Goal: Communication & Community: Answer question/provide support

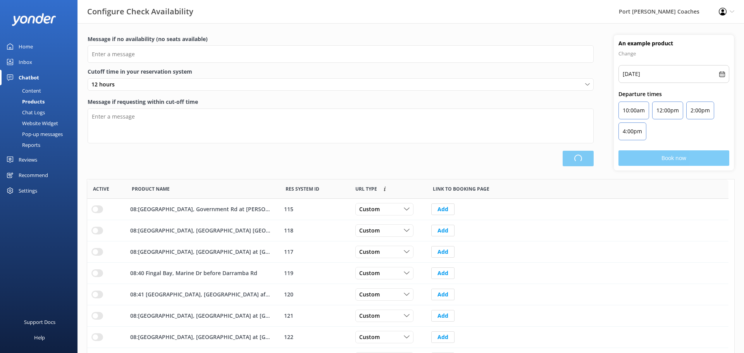
type input "There are no seats available, please check an alternative day"
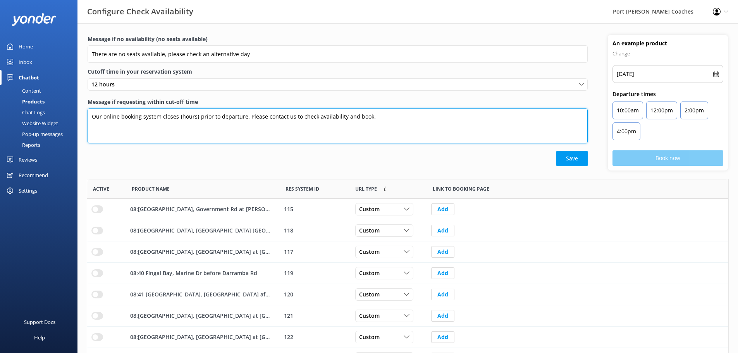
click at [200, 121] on textarea "Our online booking system closes {hours} prior to departure. Please contact us …" at bounding box center [338, 126] width 500 height 35
click at [198, 116] on textarea "Our online booking system closes {hours} prior to departure. Please contact us …" at bounding box center [338, 126] width 500 height 35
drag, startPoint x: 217, startPoint y: 116, endPoint x: 178, endPoint y: 117, distance: 38.8
click at [178, 117] on textarea "Our online booking system closes {hours} prior to departure. Please contact us …" at bounding box center [338, 126] width 500 height 35
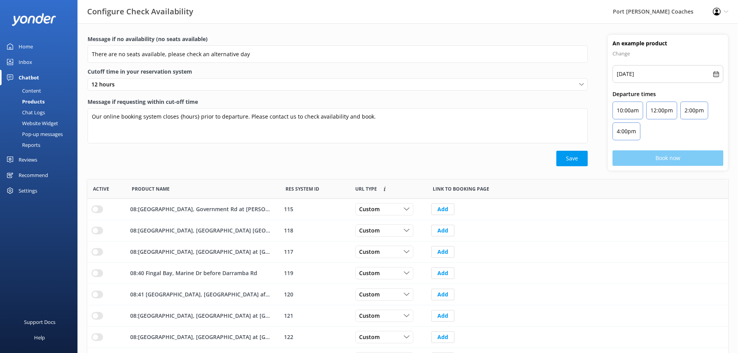
click at [211, 100] on label "Message if requesting within cut-off time" at bounding box center [338, 102] width 500 height 9
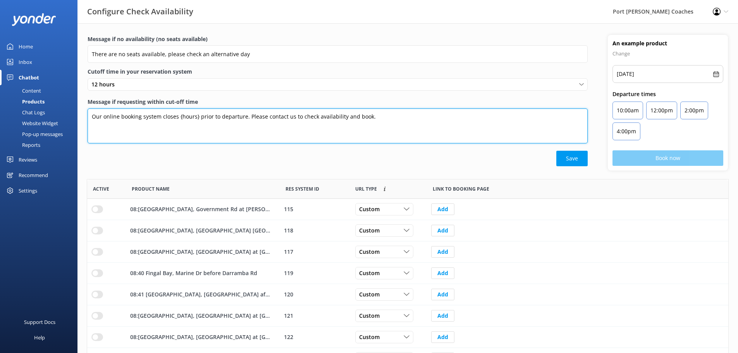
click at [211, 109] on textarea "Our online booking system closes {hours} prior to departure. Please contact us …" at bounding box center [338, 126] width 500 height 35
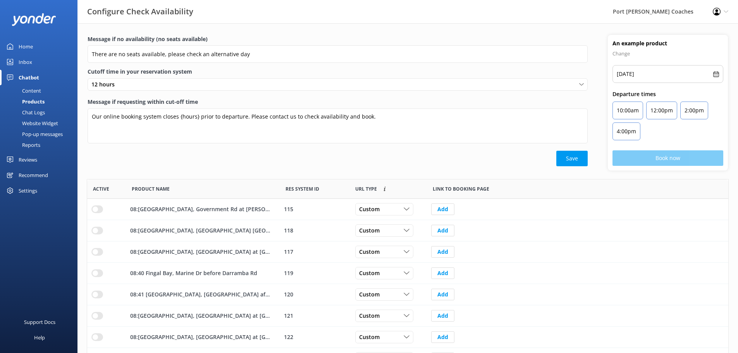
click at [248, 155] on div "Save" at bounding box center [338, 159] width 500 height 16
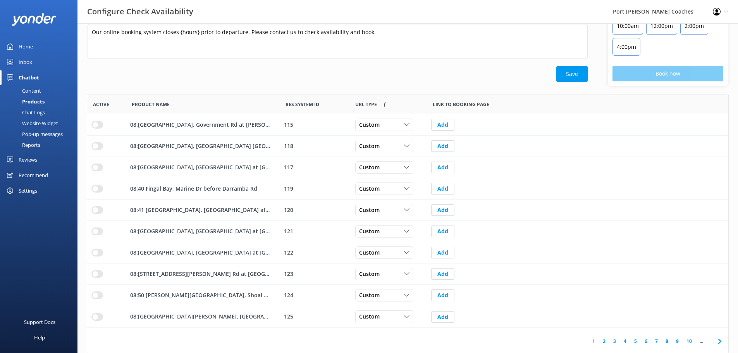
scroll to position [86, 0]
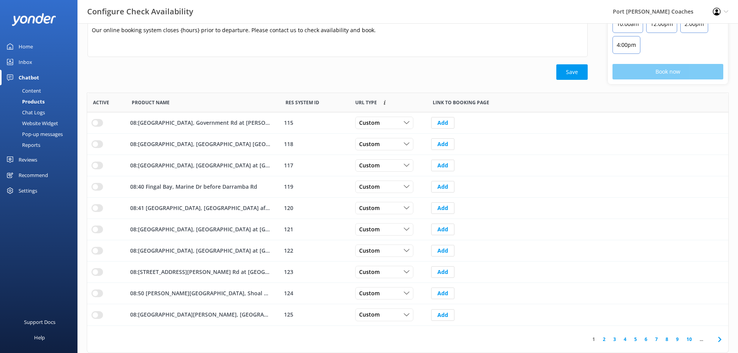
click at [606, 341] on link "2" at bounding box center [604, 339] width 10 height 7
click at [616, 340] on link "3" at bounding box center [615, 339] width 10 height 7
click at [624, 339] on link "4" at bounding box center [625, 339] width 10 height 7
click at [635, 341] on link "5" at bounding box center [636, 339] width 10 height 7
click at [647, 341] on link "6" at bounding box center [646, 339] width 10 height 7
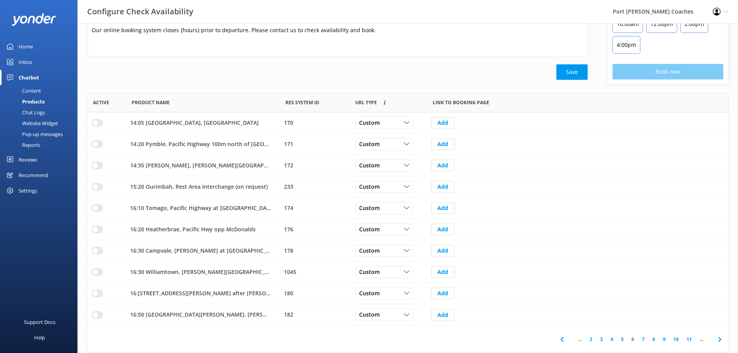
click at [644, 340] on link "7" at bounding box center [643, 339] width 10 height 7
click at [643, 340] on link "8" at bounding box center [641, 339] width 10 height 7
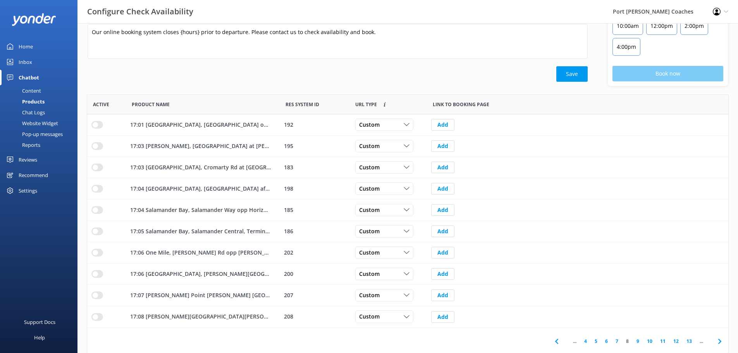
scroll to position [86, 0]
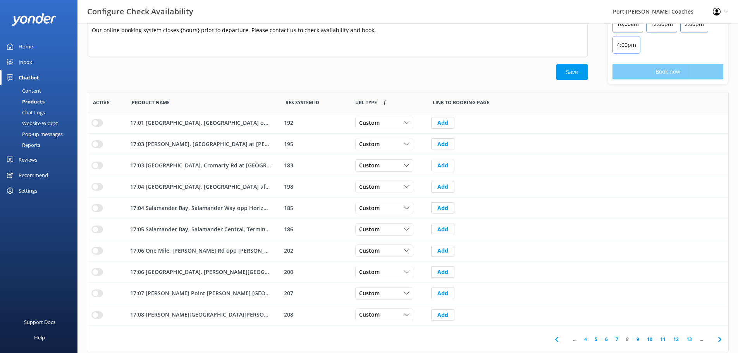
click at [637, 340] on link "9" at bounding box center [638, 339] width 10 height 7
click at [637, 340] on link "10" at bounding box center [636, 339] width 13 height 7
click at [637, 340] on link "11" at bounding box center [636, 339] width 13 height 7
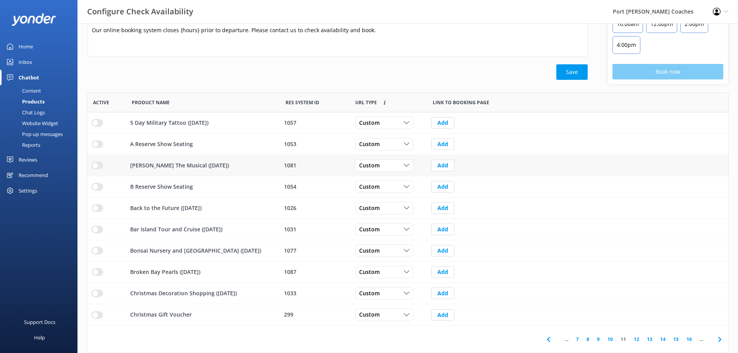
click at [98, 167] on input "row" at bounding box center [97, 166] width 12 height 8
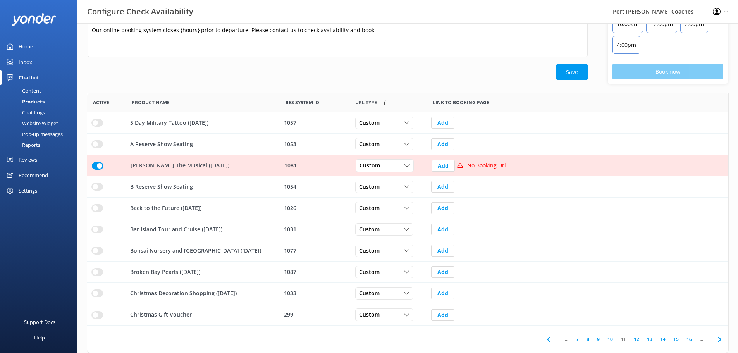
click at [98, 167] on input "row" at bounding box center [98, 166] width 12 height 8
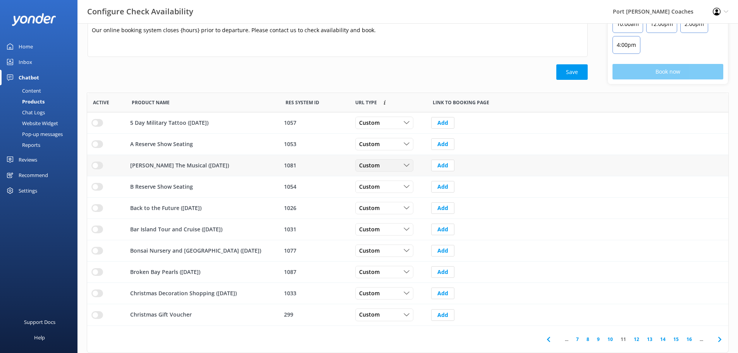
click at [411, 166] on div "Custom" at bounding box center [384, 165] width 54 height 9
click at [386, 195] on link "Dynamic" at bounding box center [390, 198] width 69 height 16
click at [101, 167] on input "row" at bounding box center [97, 166] width 12 height 8
click at [95, 274] on input "row" at bounding box center [97, 272] width 12 height 8
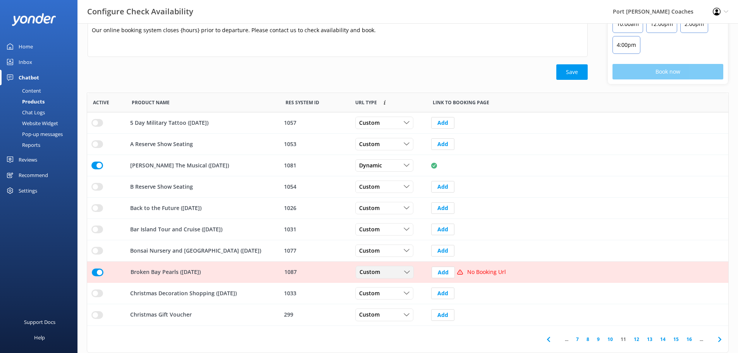
click at [411, 273] on div "Custom" at bounding box center [385, 272] width 54 height 9
click at [394, 298] on link "Dynamic" at bounding box center [390, 304] width 69 height 16
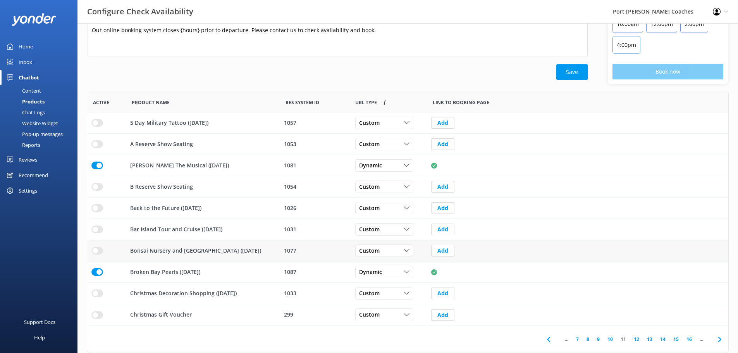
click at [95, 248] on input "row" at bounding box center [97, 251] width 12 height 8
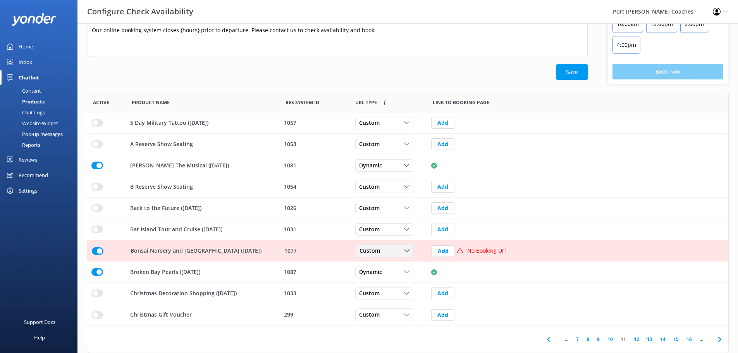
click at [406, 249] on icon "row" at bounding box center [407, 251] width 6 height 6
click at [386, 281] on link "Dynamic" at bounding box center [390, 283] width 69 height 16
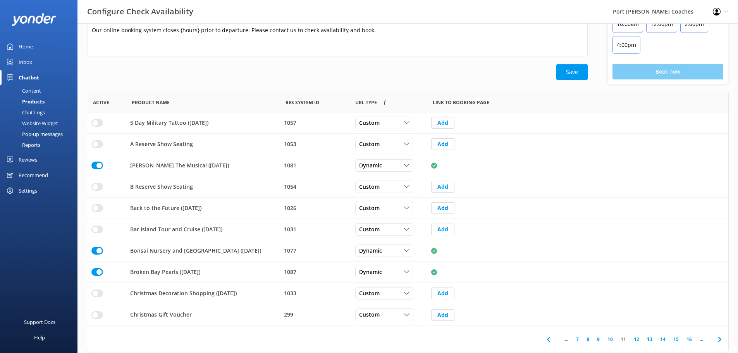
click at [640, 340] on link "12" at bounding box center [636, 339] width 13 height 7
click at [640, 340] on link "13" at bounding box center [636, 339] width 13 height 7
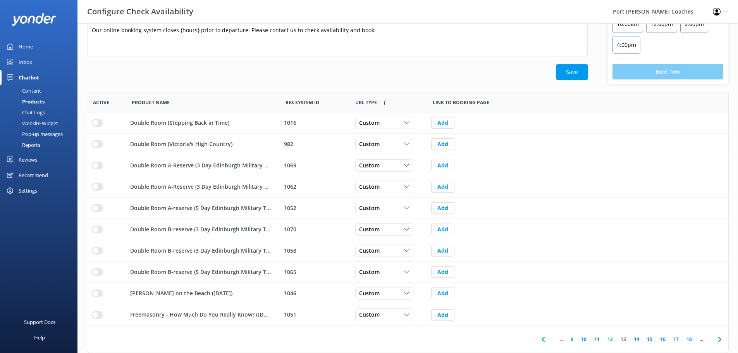
click at [640, 340] on link "14" at bounding box center [636, 339] width 13 height 7
click at [640, 340] on link "14" at bounding box center [634, 339] width 13 height 7
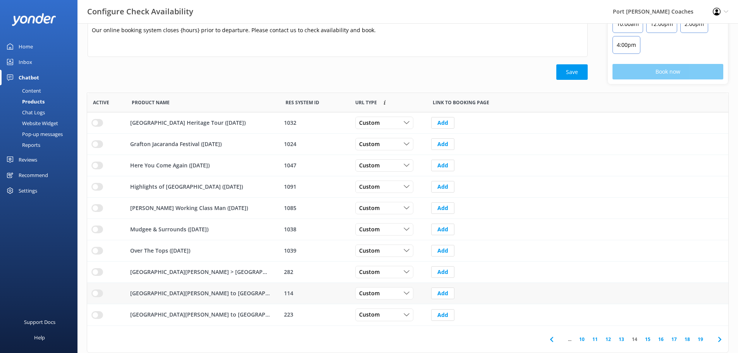
click at [97, 295] on input "row" at bounding box center [97, 294] width 12 height 8
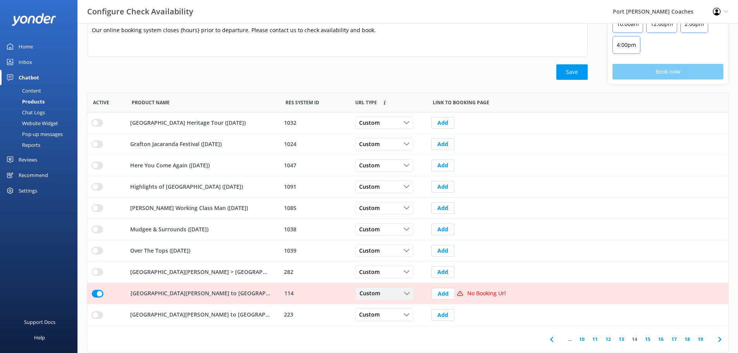
click at [369, 296] on span "Custom" at bounding box center [372, 294] width 25 height 9
click at [370, 319] on link "Dynamic" at bounding box center [390, 325] width 69 height 16
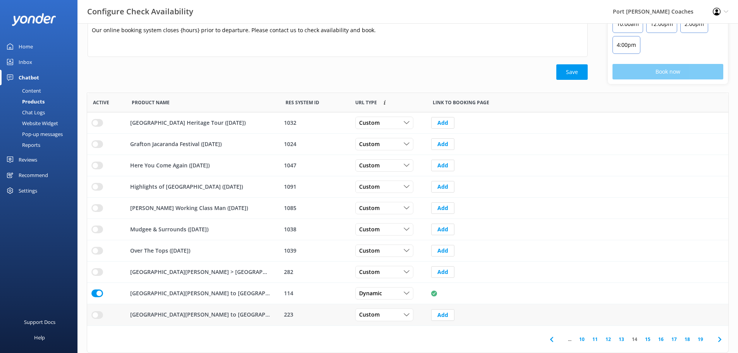
click at [100, 316] on input "row" at bounding box center [97, 315] width 12 height 8
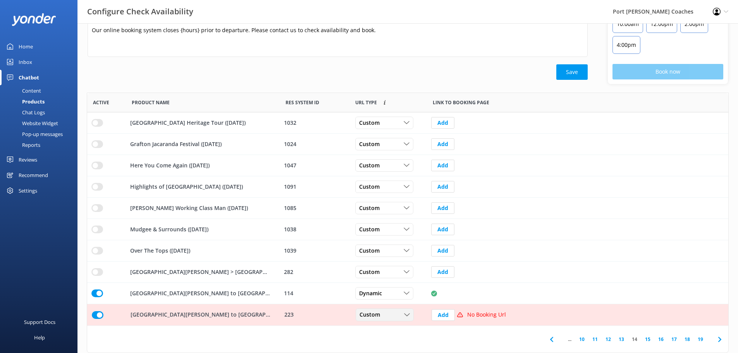
click at [376, 315] on span "Custom" at bounding box center [372, 315] width 25 height 9
click at [383, 343] on link "Dynamic" at bounding box center [390, 347] width 69 height 16
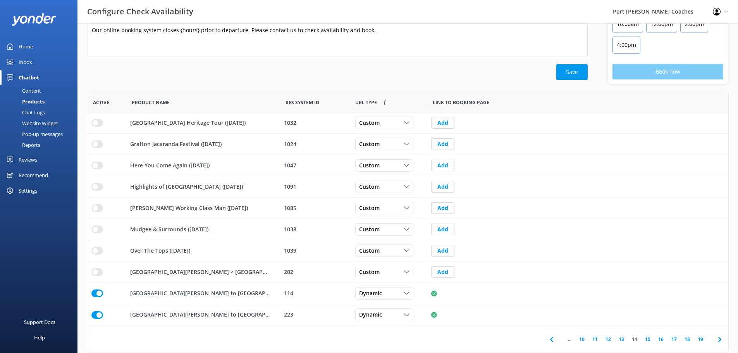
click at [650, 340] on link "15" at bounding box center [648, 339] width 13 height 7
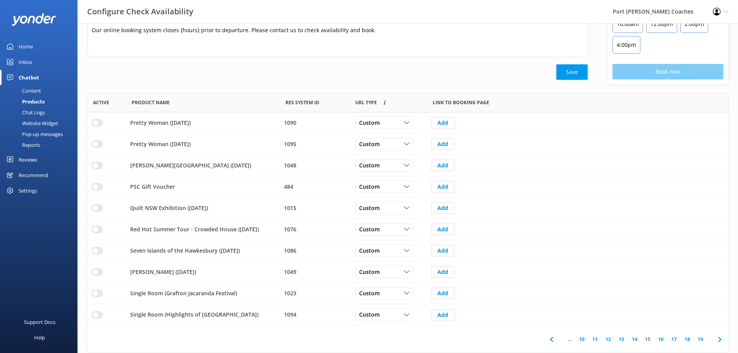
click at [661, 338] on link "16" at bounding box center [661, 339] width 13 height 7
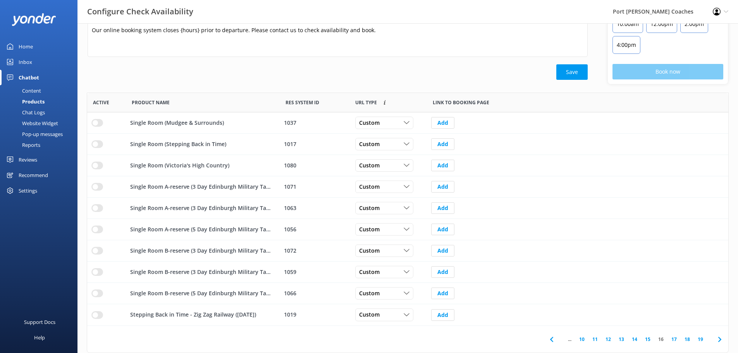
click at [676, 340] on link "17" at bounding box center [674, 339] width 13 height 7
click at [98, 209] on input "row" at bounding box center [97, 208] width 12 height 8
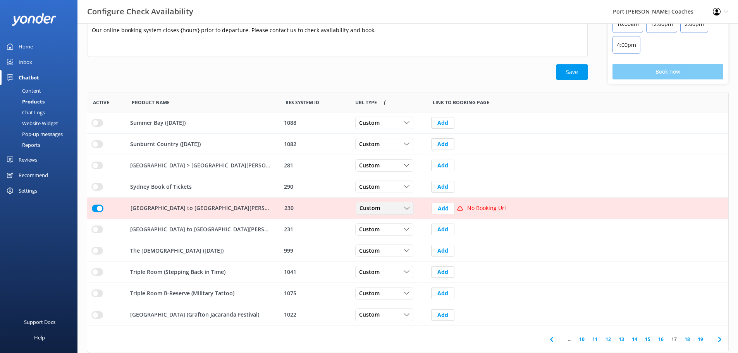
click at [385, 209] on div "Custom" at bounding box center [385, 208] width 54 height 9
click at [375, 236] on div "Dynamic" at bounding box center [369, 240] width 19 height 8
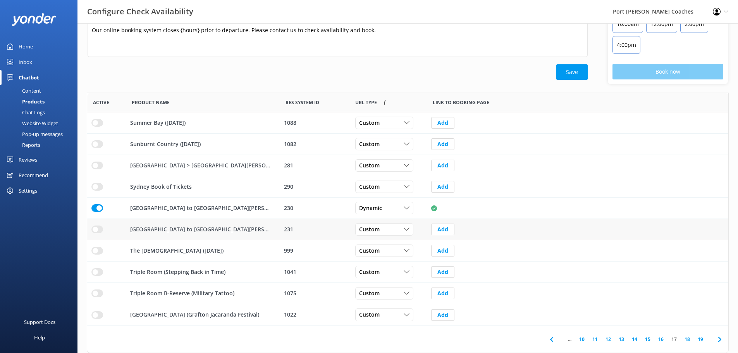
click at [93, 226] on input "row" at bounding box center [97, 230] width 12 height 8
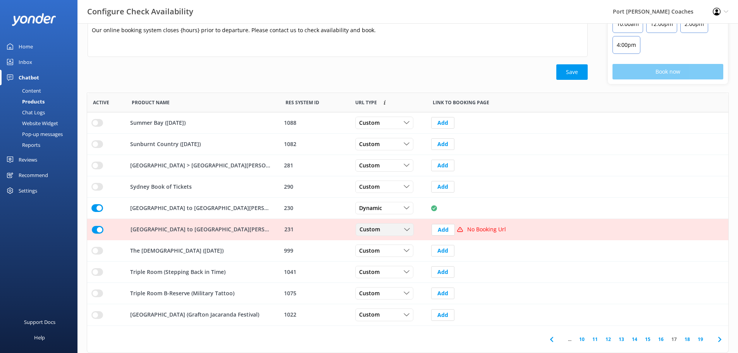
click at [372, 228] on span "Custom" at bounding box center [372, 230] width 25 height 9
click at [387, 257] on link "Dynamic" at bounding box center [390, 262] width 69 height 16
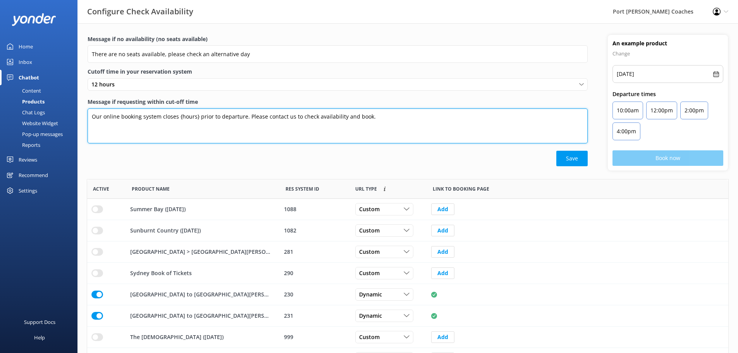
click at [182, 116] on textarea "Our online booking system closes {hours} prior to departure. Please contact us …" at bounding box center [338, 126] width 500 height 35
click at [160, 117] on textarea "Our online booking system closes {hours} prior to departure. Please contact us …" at bounding box center [338, 126] width 500 height 35
click at [211, 116] on textarea "Our online booking system for [GEOGRAPHIC_DATA] closes {hours} prior to departu…" at bounding box center [338, 126] width 500 height 35
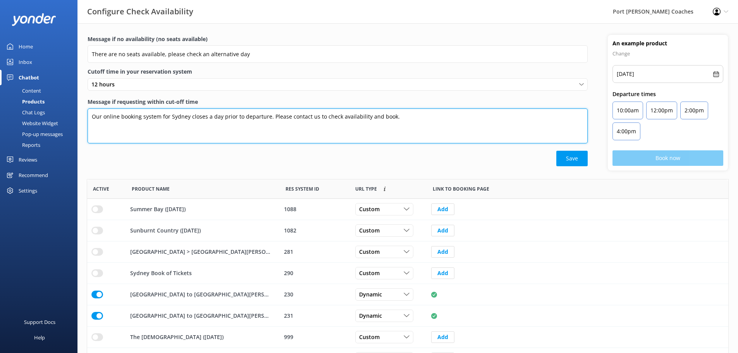
type textarea "Our online booking system for Sydney closes a day prior to departure. Please co…"
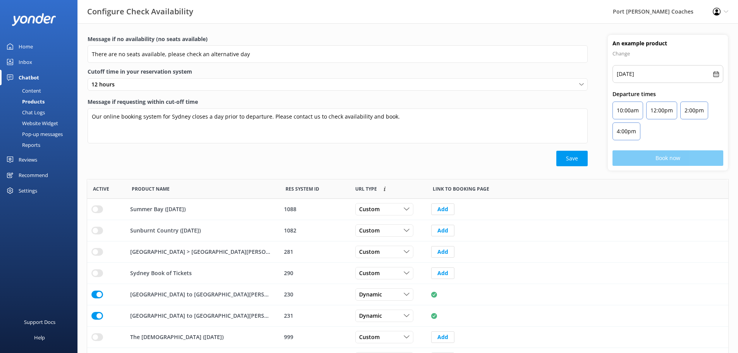
click at [400, 158] on div "Save" at bounding box center [338, 159] width 500 height 16
click at [579, 160] on button "Save" at bounding box center [572, 159] width 31 height 16
click at [153, 85] on div "12 hours" at bounding box center [338, 84] width 497 height 9
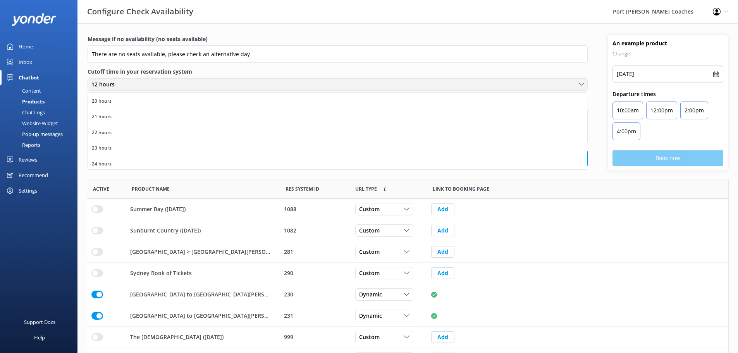
scroll to position [315, 0]
click at [147, 155] on link "24 hours" at bounding box center [337, 162] width 499 height 16
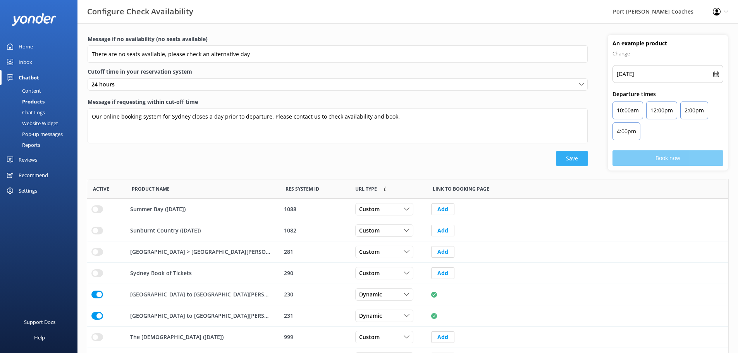
click at [576, 159] on button "Save" at bounding box center [572, 159] width 31 height 16
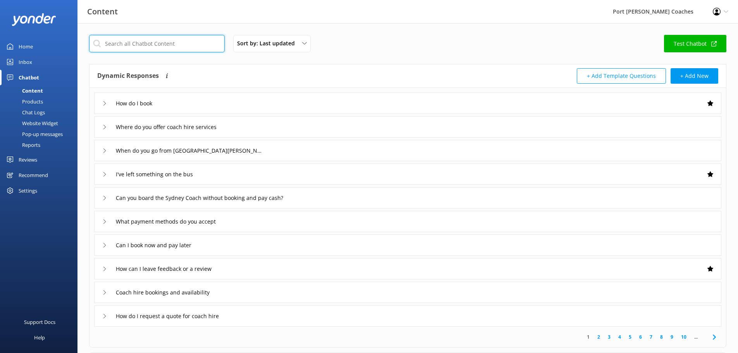
click at [195, 44] on input "text" at bounding box center [157, 43] width 136 height 17
type input "tours"
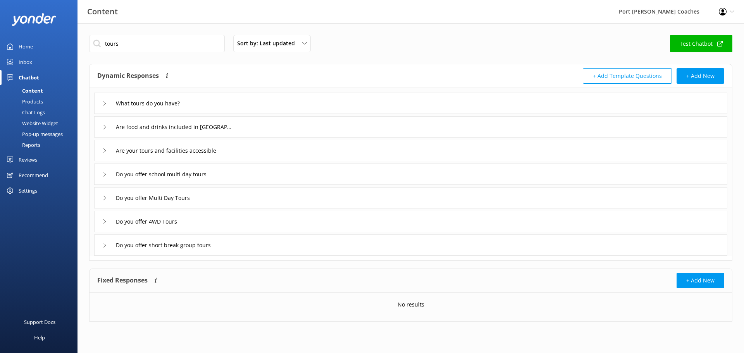
click at [105, 104] on use at bounding box center [105, 103] width 2 height 4
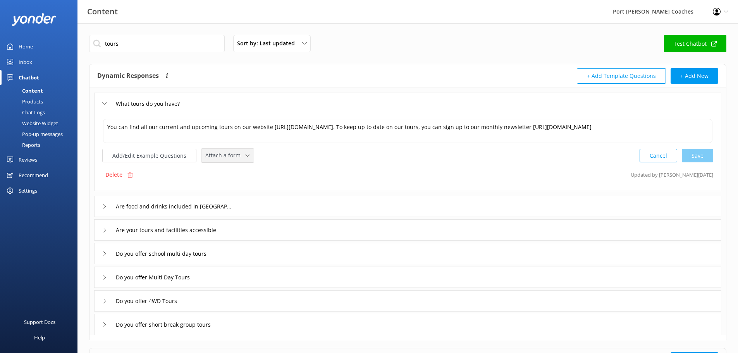
click at [224, 152] on span "Attach a form" at bounding box center [225, 155] width 40 height 9
click at [106, 101] on div "What tours do you have?" at bounding box center [142, 103] width 81 height 13
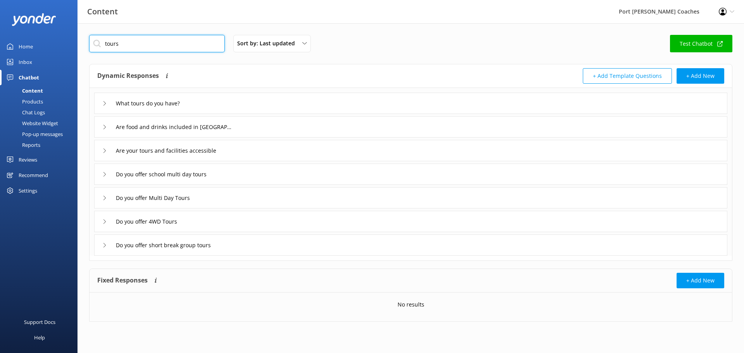
click at [158, 41] on input "tours" at bounding box center [157, 43] width 136 height 17
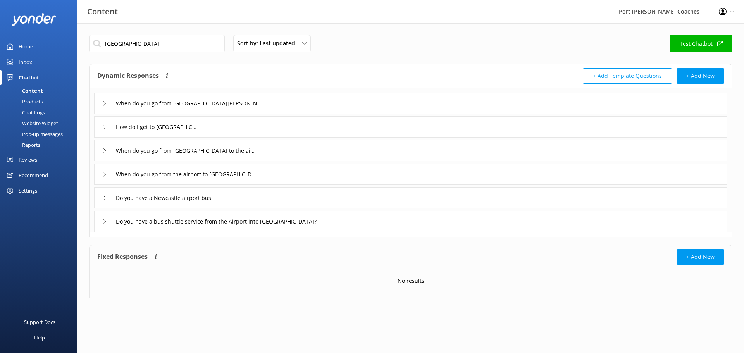
click at [101, 105] on div "When do you go from Port Stephens to Newcastle?" at bounding box center [410, 103] width 633 height 21
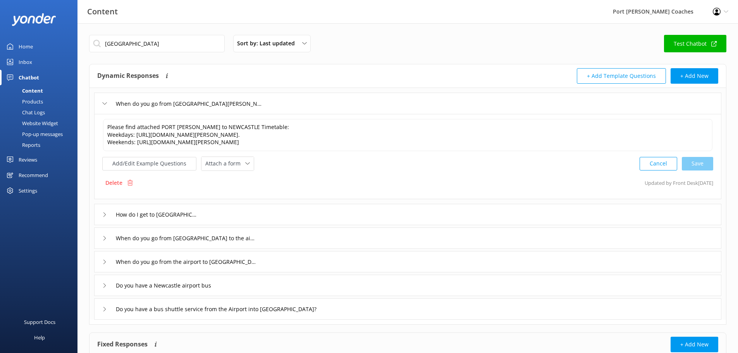
click at [101, 105] on div "When do you go from Port Stephens to Newcastle?" at bounding box center [408, 103] width 628 height 21
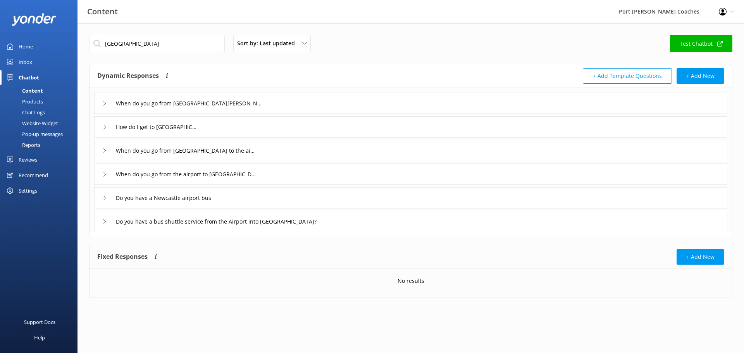
click at [109, 125] on div "How do I get to Newcastle?" at bounding box center [147, 127] width 90 height 13
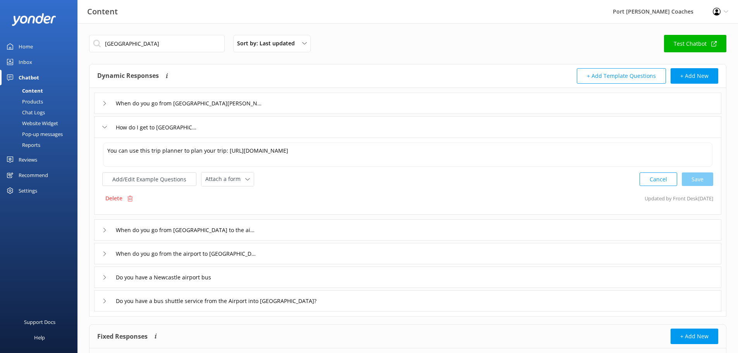
click at [109, 125] on div "How do I get to Newcastle?" at bounding box center [147, 127] width 90 height 13
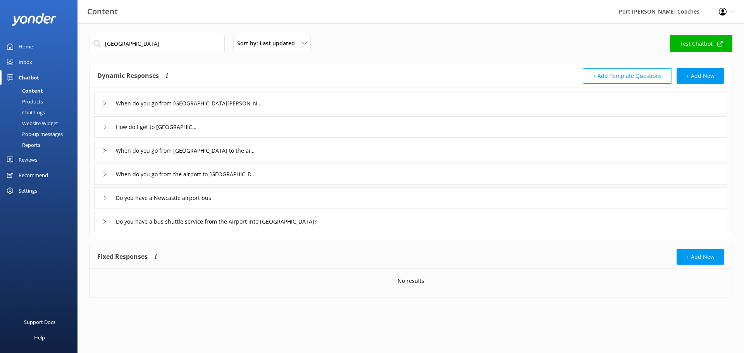
click at [104, 220] on icon at bounding box center [104, 221] width 5 height 5
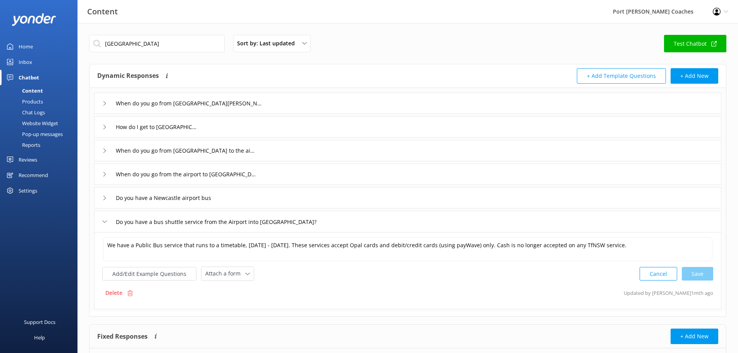
click at [104, 220] on icon at bounding box center [104, 221] width 5 height 5
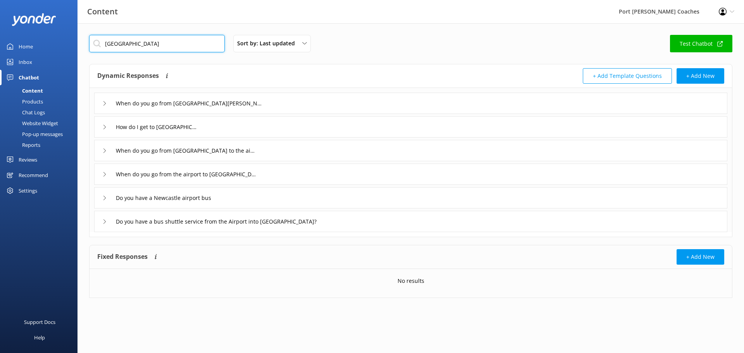
click at [135, 48] on input "newcastle" at bounding box center [157, 43] width 136 height 17
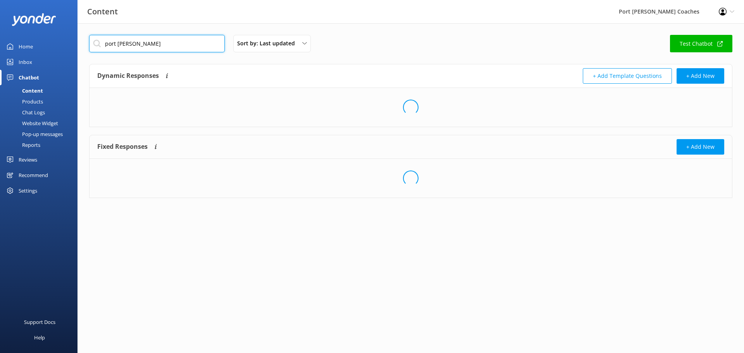
type input "port stephens"
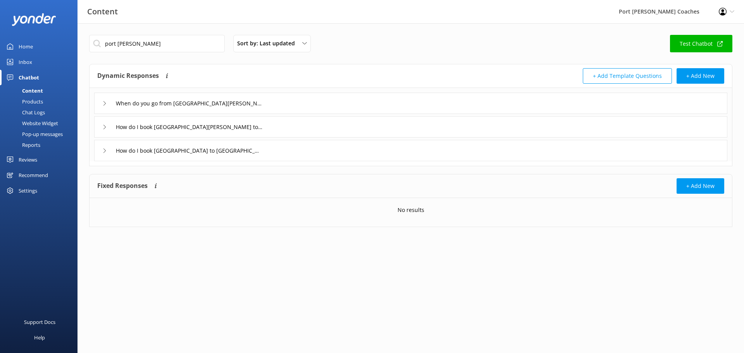
click at [104, 104] on icon at bounding box center [104, 103] width 5 height 5
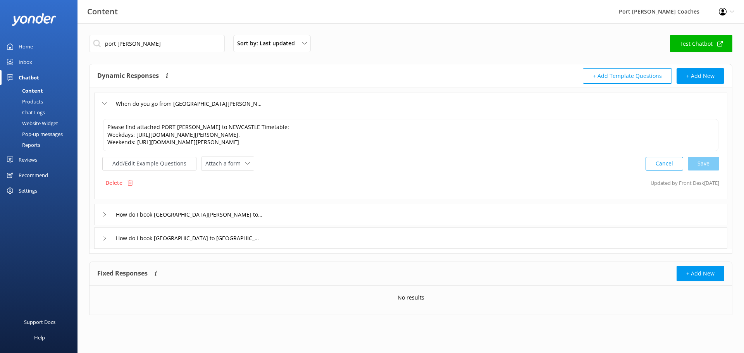
click at [104, 104] on use at bounding box center [105, 103] width 4 height 2
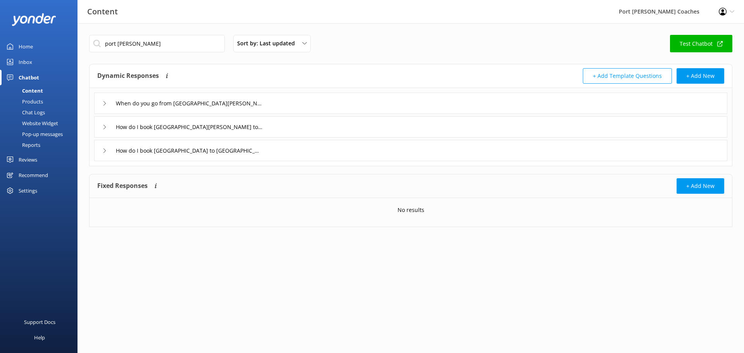
click at [104, 153] on div "How do I book Sydney to Port Stephens transport" at bounding box center [179, 150] width 155 height 13
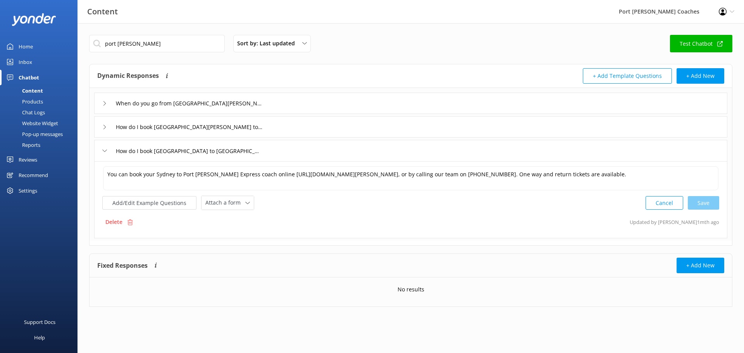
click at [104, 153] on div "How do I book Sydney to Port Stephens transport" at bounding box center [179, 151] width 155 height 13
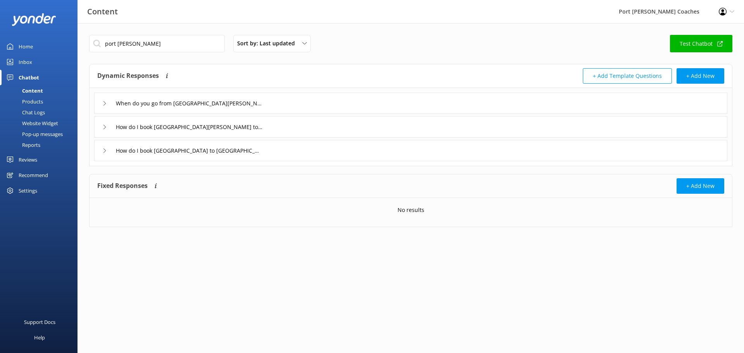
click at [102, 127] on icon at bounding box center [104, 127] width 5 height 5
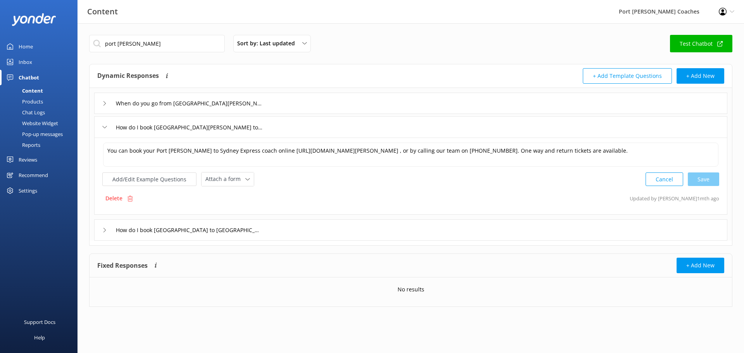
click at [102, 127] on icon at bounding box center [104, 127] width 5 height 5
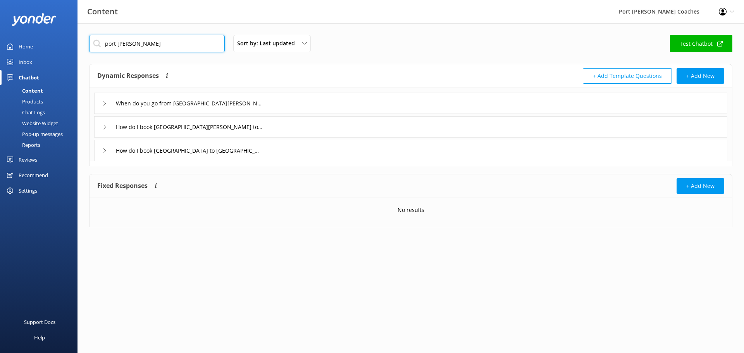
drag, startPoint x: 163, startPoint y: 46, endPoint x: 103, endPoint y: 48, distance: 59.7
click at [103, 48] on input "port stephens" at bounding box center [157, 43] width 136 height 17
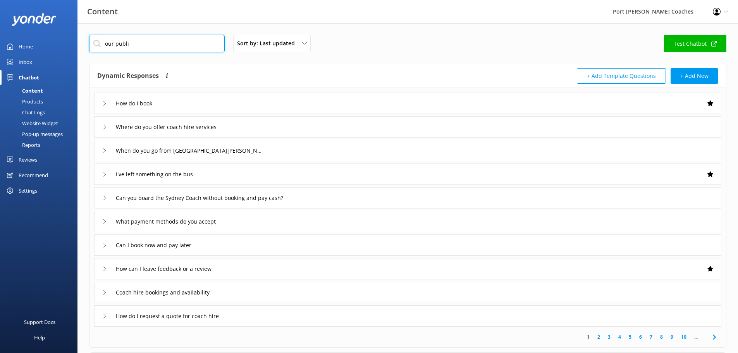
type input "our public"
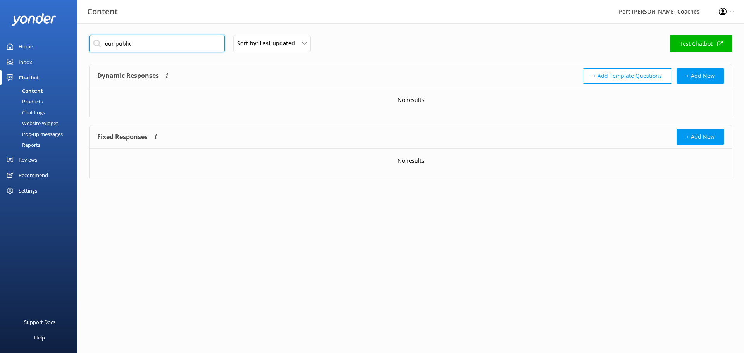
click at [134, 41] on input "our public" at bounding box center [157, 43] width 136 height 17
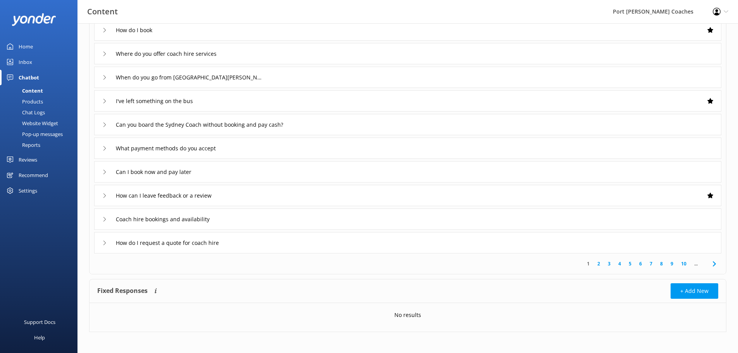
scroll to position [76, 0]
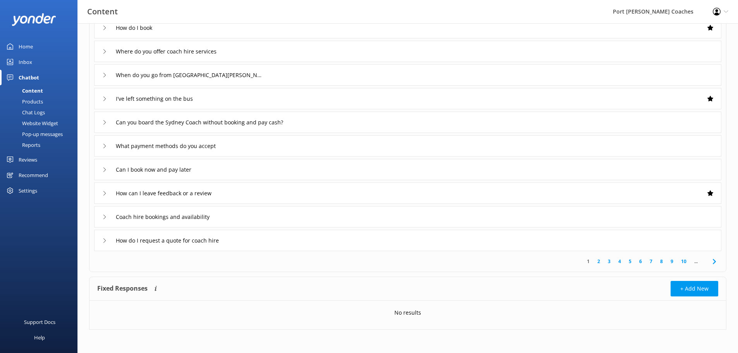
click at [600, 263] on link "2" at bounding box center [599, 261] width 10 height 7
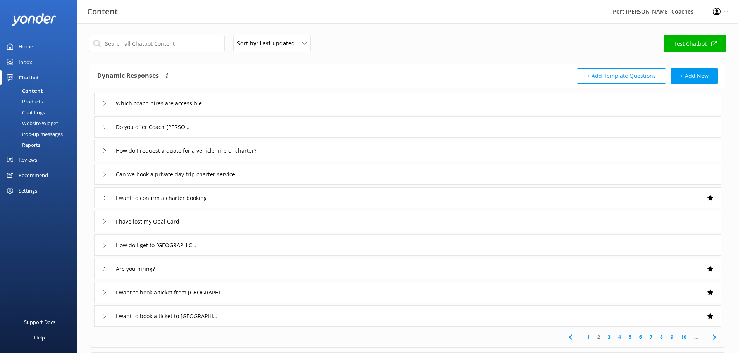
click at [102, 244] on div "How do I get to Newcastle?" at bounding box center [408, 245] width 628 height 21
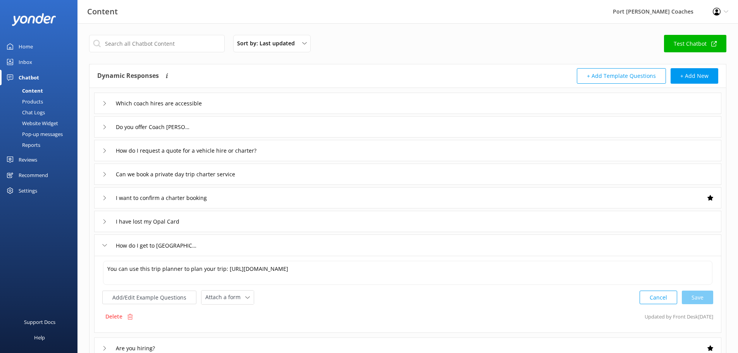
click at [102, 244] on div "How do I get to Newcastle?" at bounding box center [408, 245] width 628 height 21
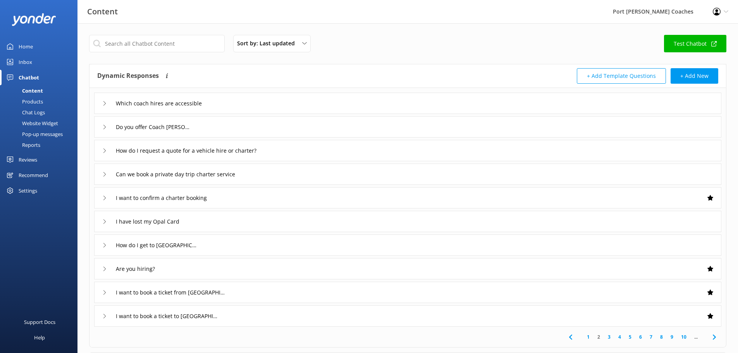
click at [608, 337] on link "3" at bounding box center [609, 336] width 10 height 7
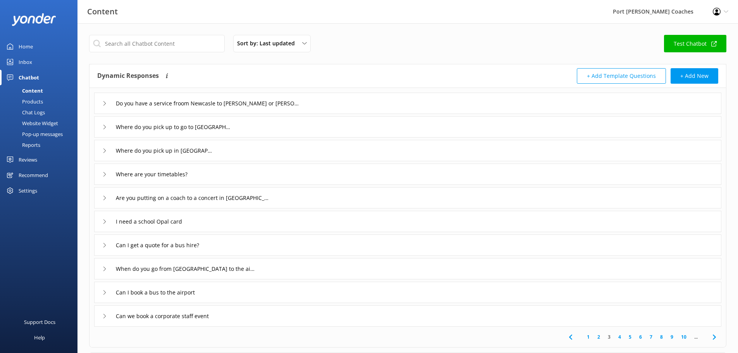
click at [100, 103] on div "Do you have a service froom Newcasle to Nelson or Anna bay?" at bounding box center [408, 103] width 628 height 21
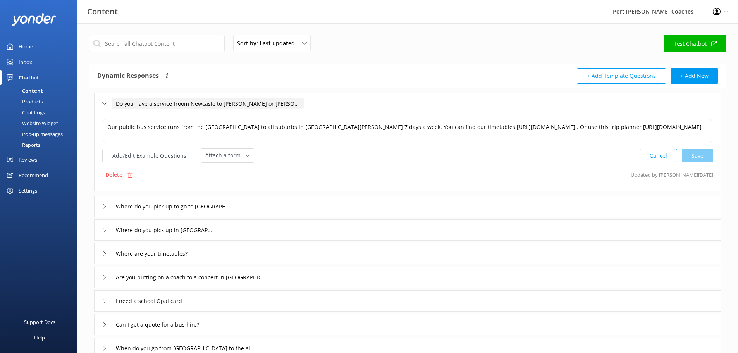
click at [177, 104] on input "Do you have a service froom Newcasle to Nelson or Anna bay?" at bounding box center [208, 104] width 192 height 12
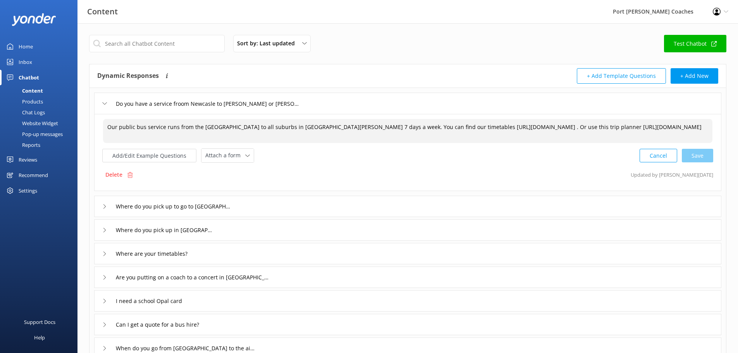
click at [223, 139] on textarea "Our public bus service runs from the Newcastle interchange to all suburbs in Po…" at bounding box center [408, 131] width 610 height 24
click at [182, 103] on input "Do you have a service froom Newcasle to Nelson or Anna bay?" at bounding box center [208, 104] width 192 height 12
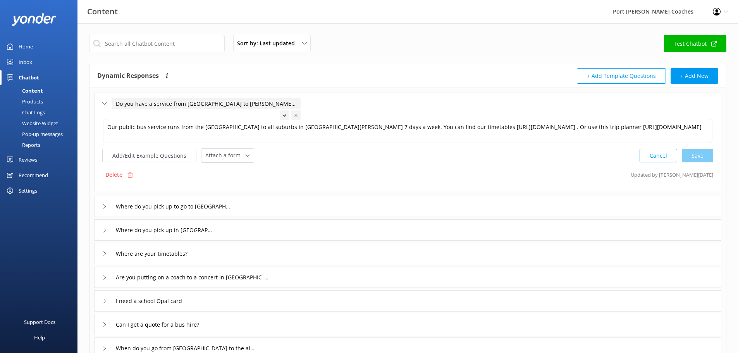
type input "Do you have a service from Newcasle to Nelson or Anna bay?"
click at [284, 116] on icon at bounding box center [284, 115] width 3 height 3
click at [105, 104] on use at bounding box center [105, 103] width 4 height 2
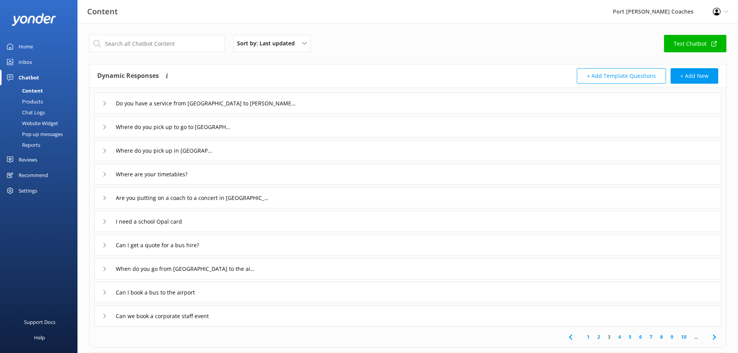
click at [27, 45] on div "Home" at bounding box center [26, 47] width 14 height 16
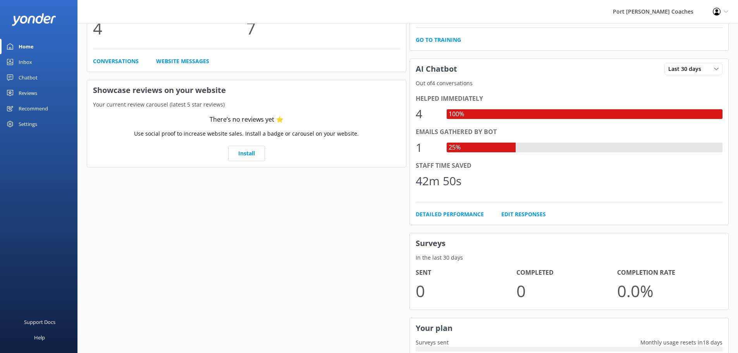
scroll to position [157, 0]
